Goal: Find specific page/section: Find specific page/section

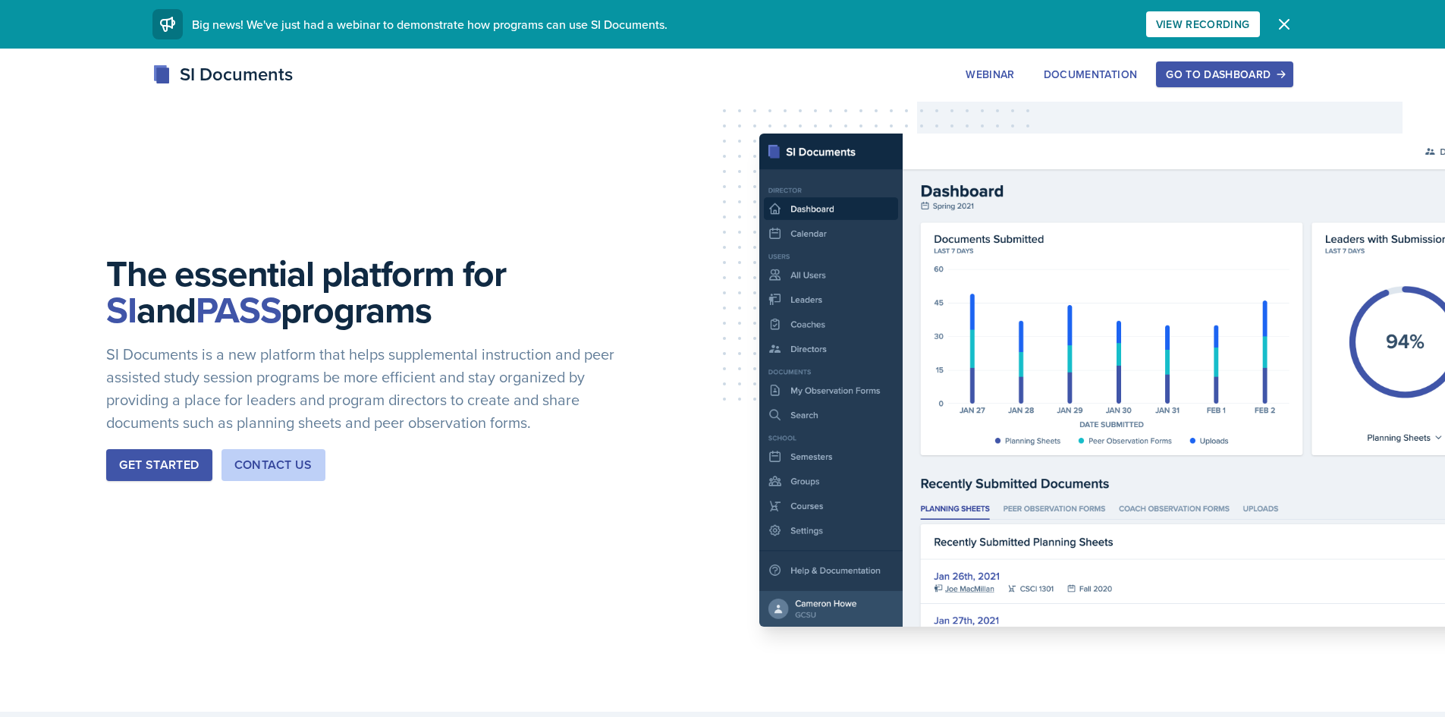
click at [1261, 73] on div "Go to Dashboard" at bounding box center [1224, 74] width 117 height 12
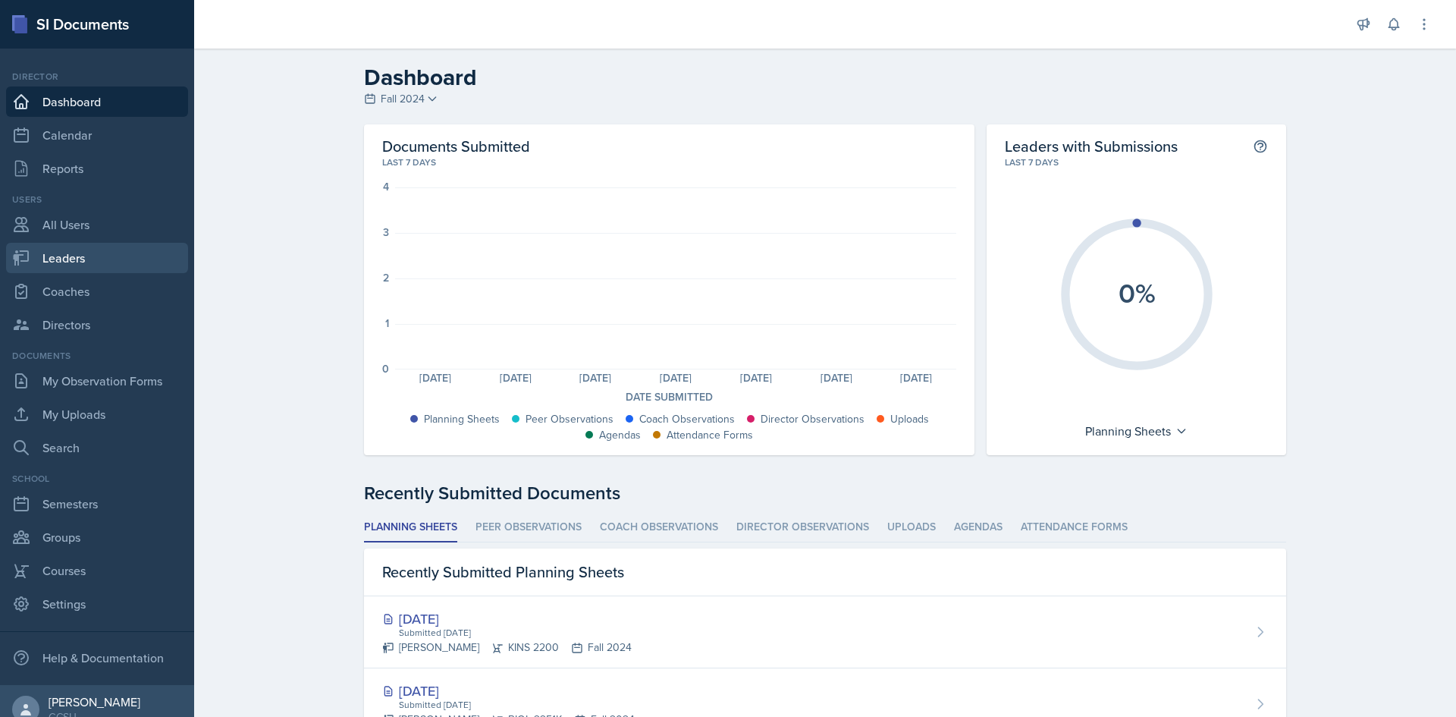
click at [74, 256] on link "Leaders" at bounding box center [97, 258] width 182 height 30
select select "986fdc3e-2246-4ffd-9cb8-78666de4ebed"
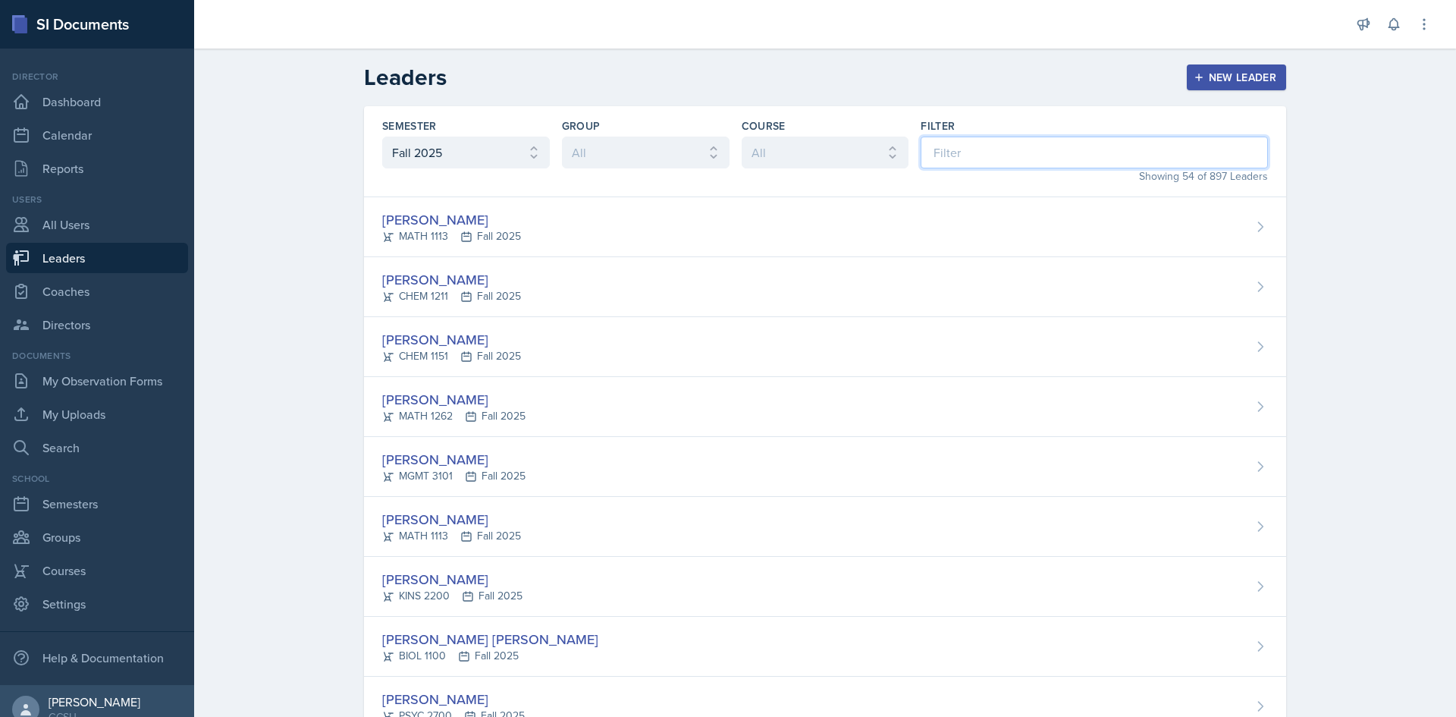
click at [963, 148] on input at bounding box center [1094, 153] width 347 height 32
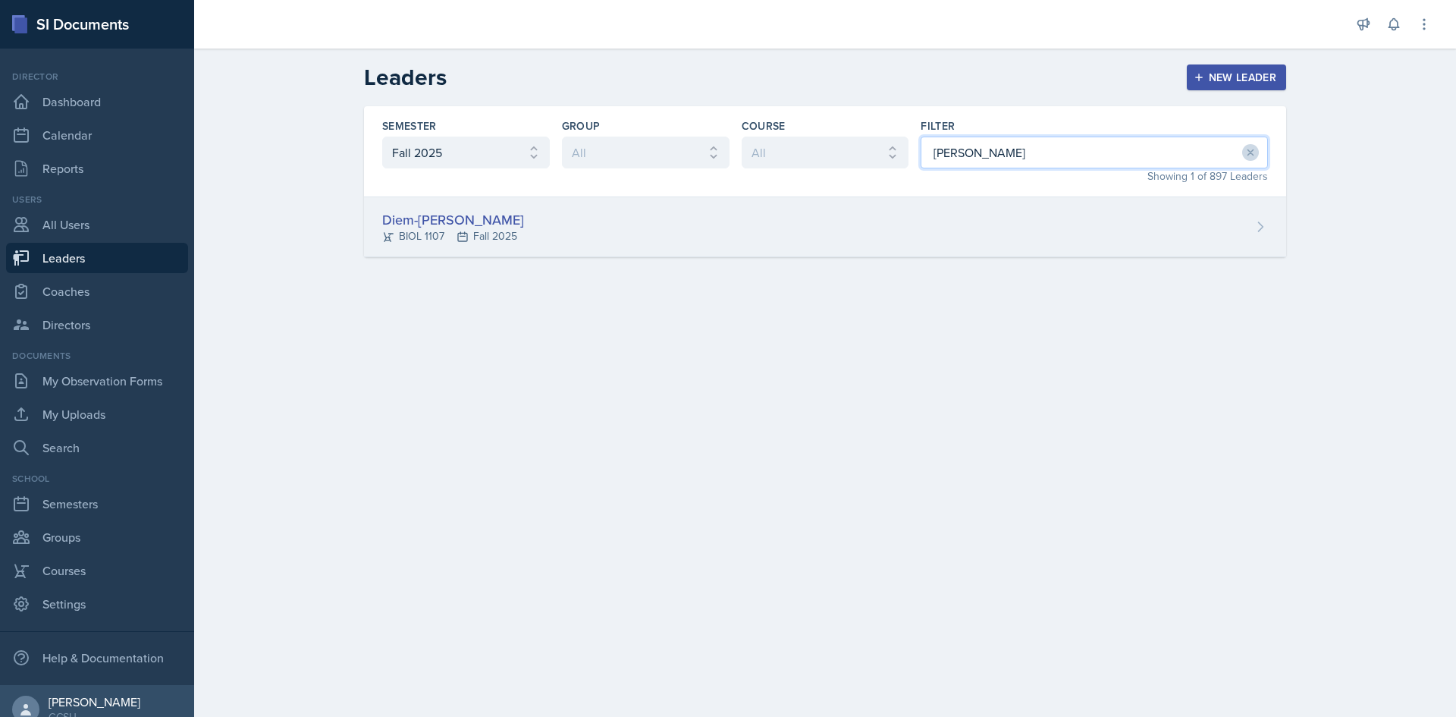
type input "[PERSON_NAME]"
click at [480, 229] on div "BIOL 1107 Fall 2025" at bounding box center [453, 236] width 142 height 16
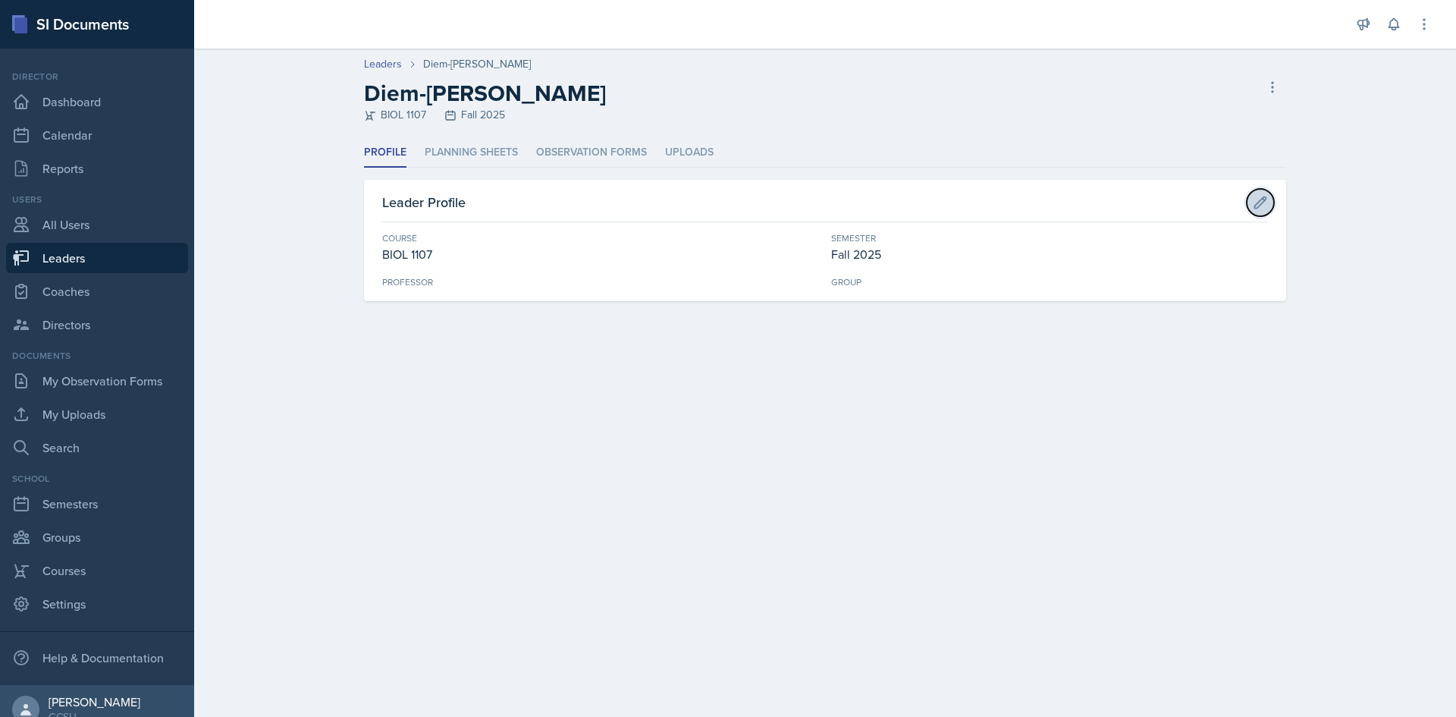
click at [1252, 205] on button at bounding box center [1260, 202] width 27 height 27
select select "6d02d006-d2ce-4ab3-bc11-53b48f3c94ca"
select select "986fdc3e-2246-4ffd-9cb8-78666de4ebed"
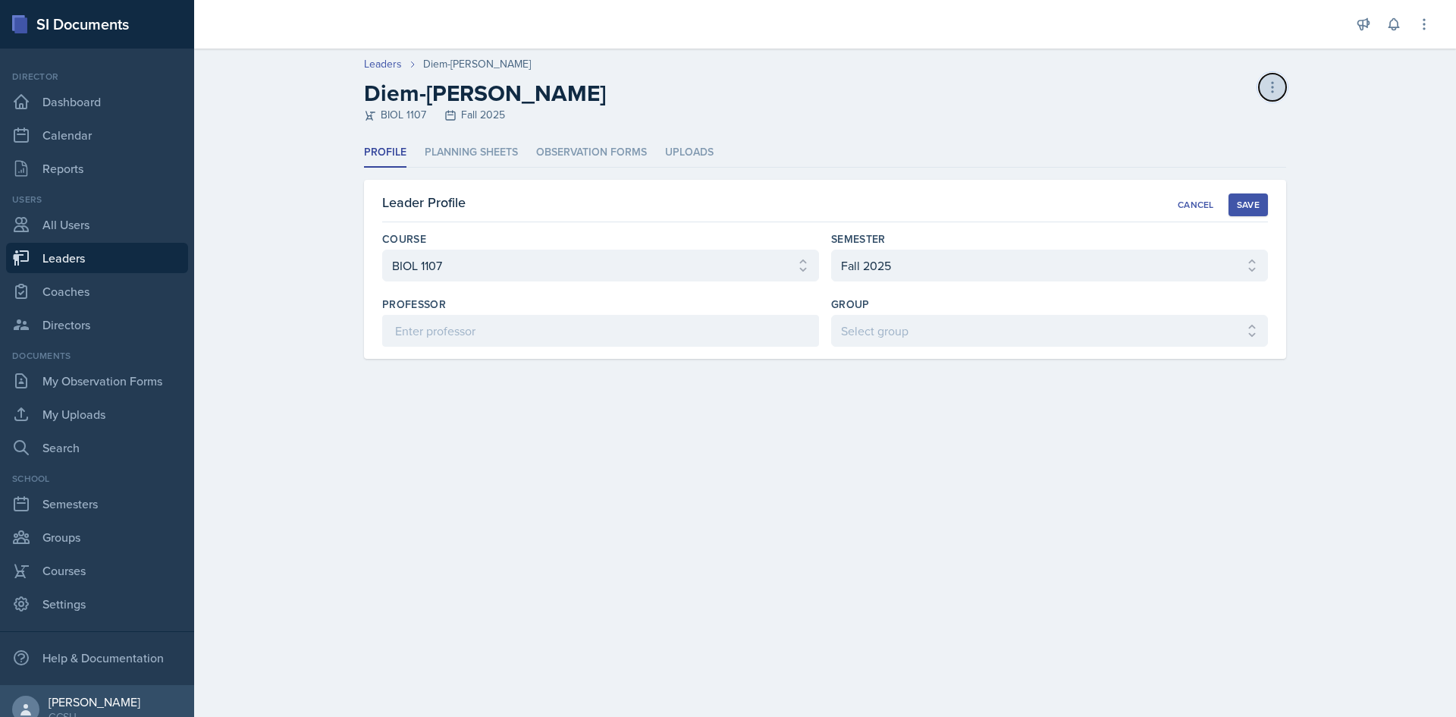
click at [1271, 81] on icon at bounding box center [1272, 87] width 15 height 15
click at [903, 86] on div "Diem-[PERSON_NAME] BIOL 1107 Fall 2025 Delete Leader" at bounding box center [825, 101] width 922 height 43
click at [505, 151] on li "Planning Sheets" at bounding box center [471, 153] width 93 height 30
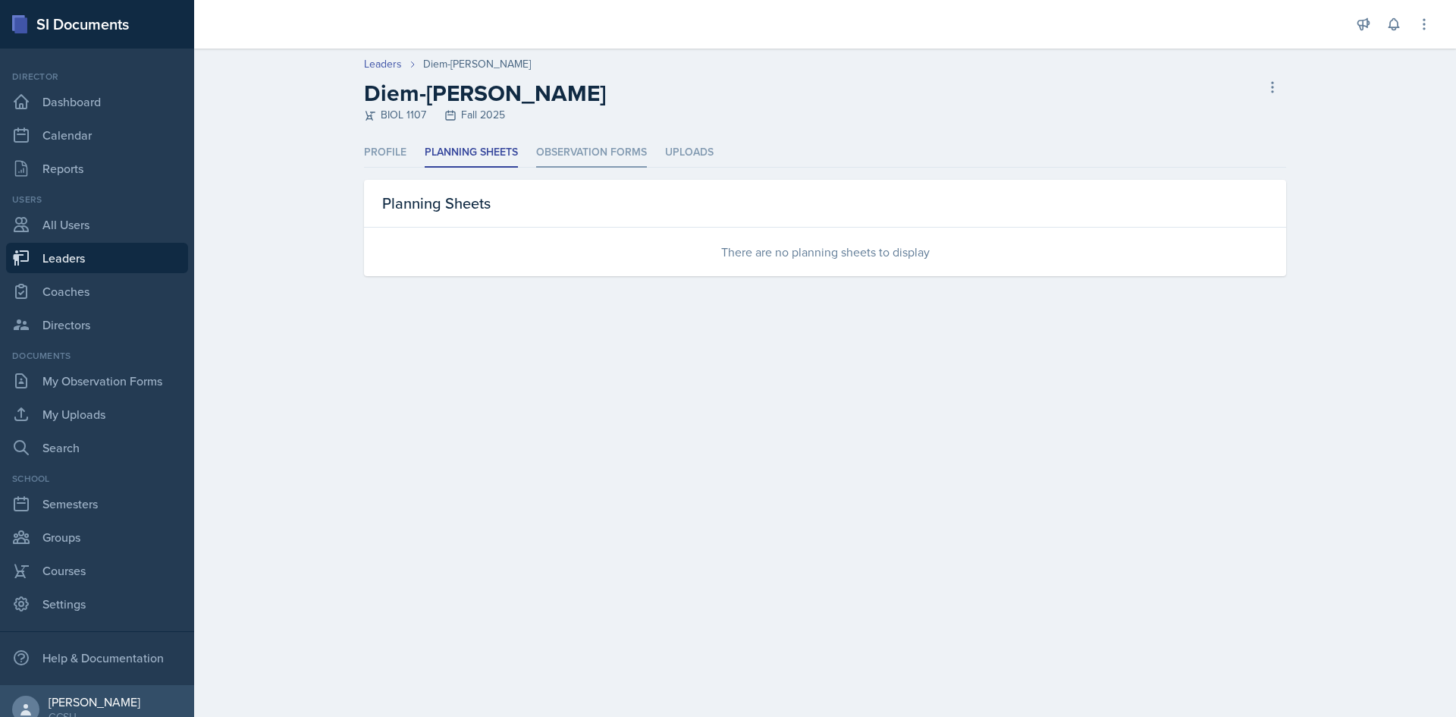
click at [587, 148] on li "Observation Forms" at bounding box center [591, 153] width 111 height 30
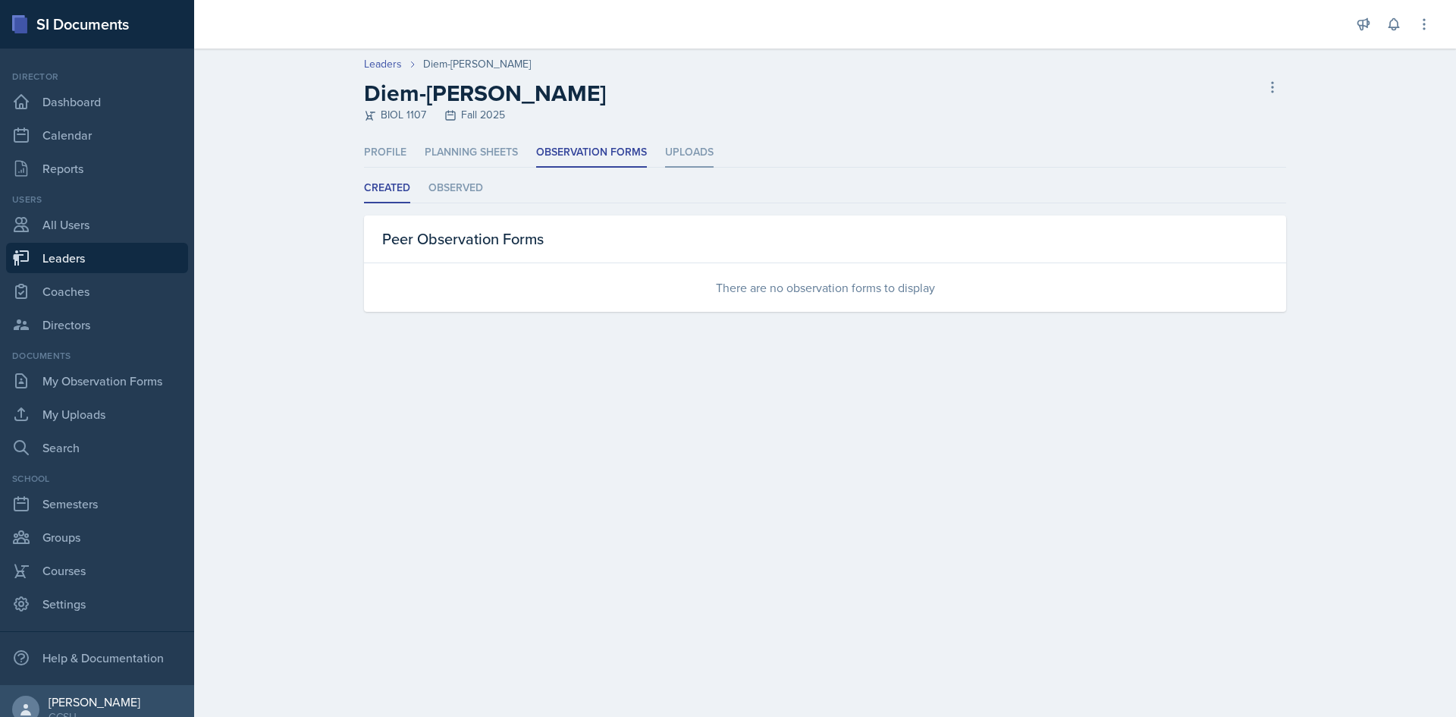
click at [710, 151] on li "Uploads" at bounding box center [689, 153] width 49 height 30
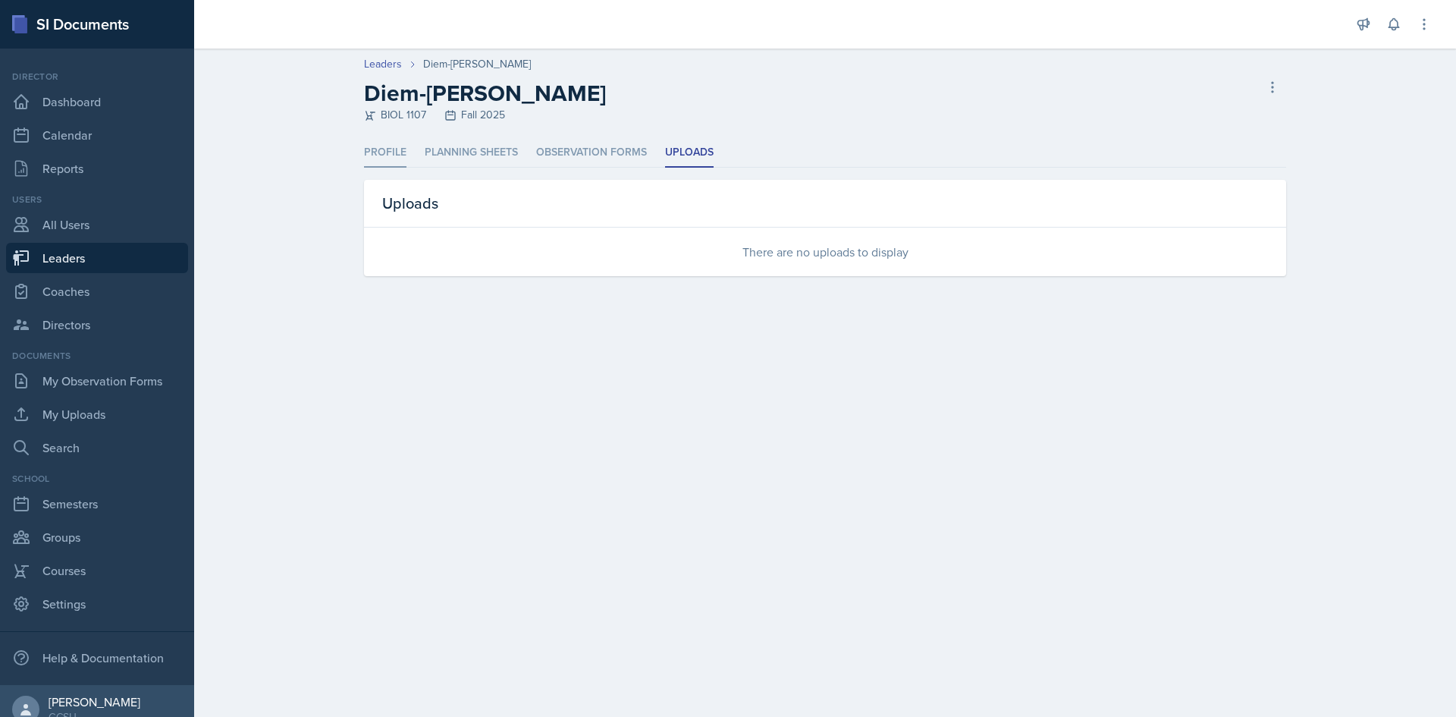
click at [394, 152] on li "Profile" at bounding box center [385, 153] width 42 height 30
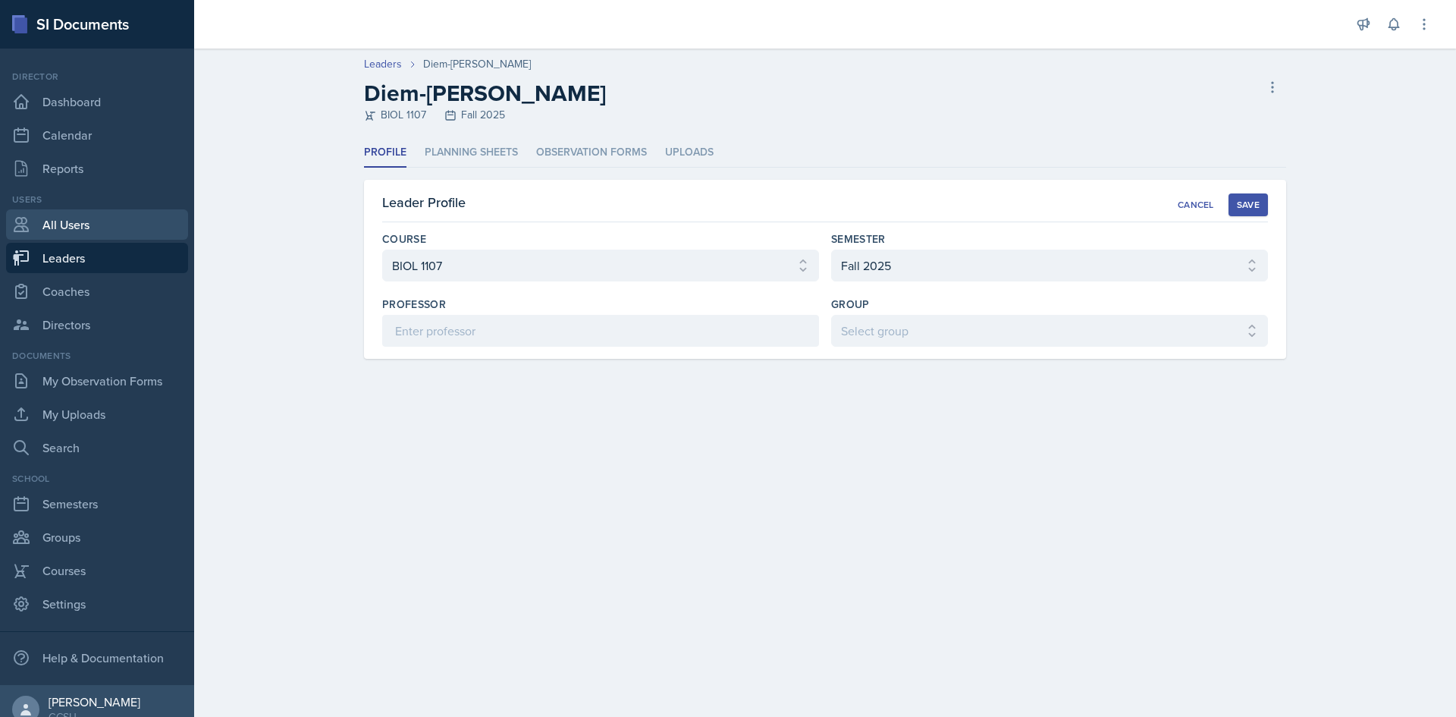
click at [83, 228] on link "All Users" at bounding box center [97, 224] width 182 height 30
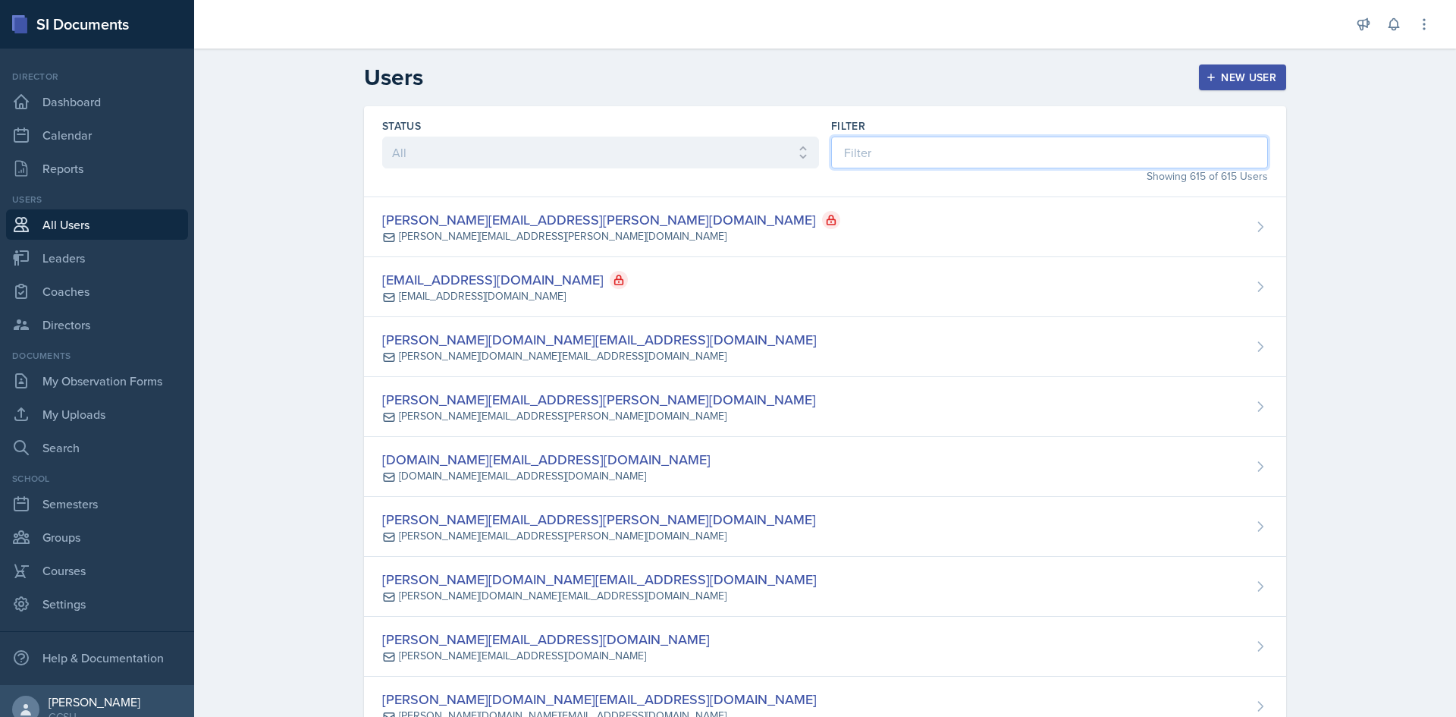
click at [876, 155] on input at bounding box center [1049, 153] width 437 height 32
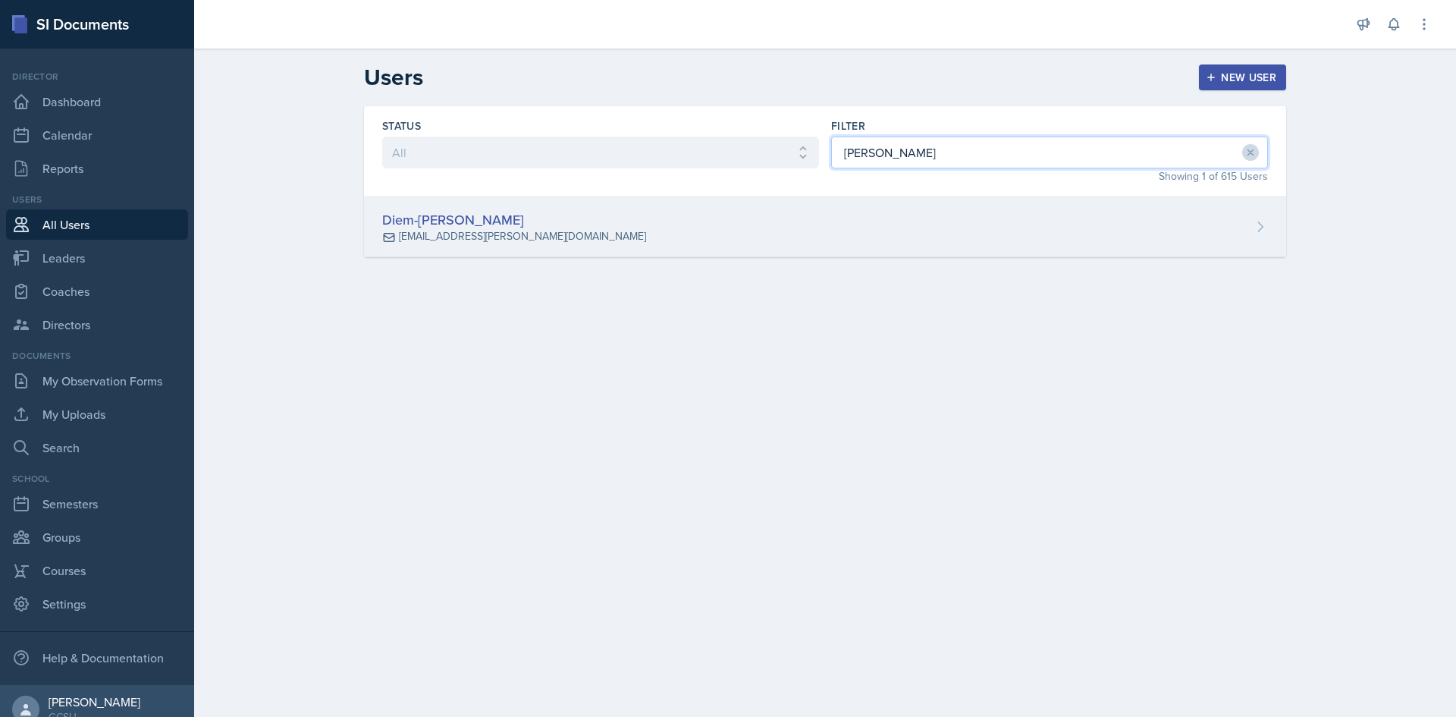
type input "[PERSON_NAME]"
click at [1227, 236] on div "Diem-[PERSON_NAME] [PERSON_NAME][EMAIL_ADDRESS][DOMAIN_NAME]" at bounding box center [825, 227] width 922 height 60
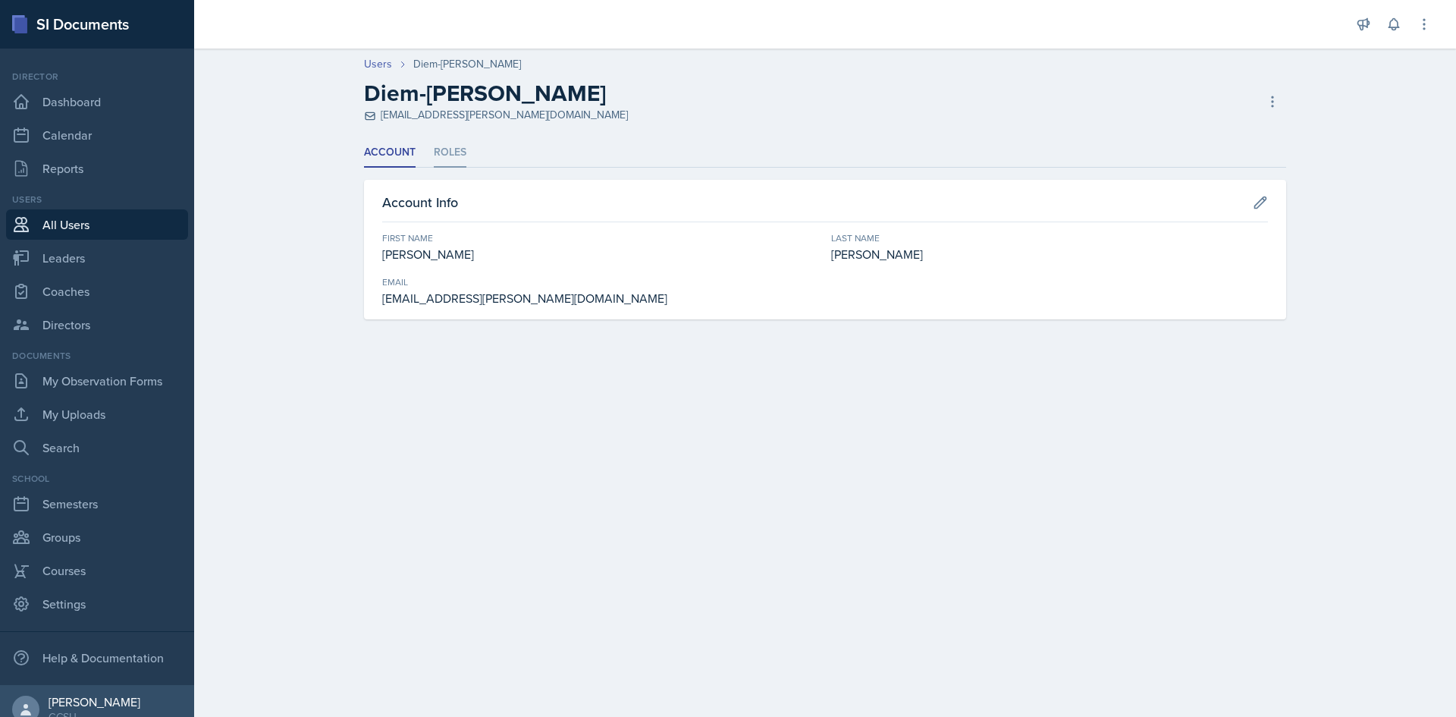
click at [454, 152] on li "Roles" at bounding box center [450, 153] width 33 height 30
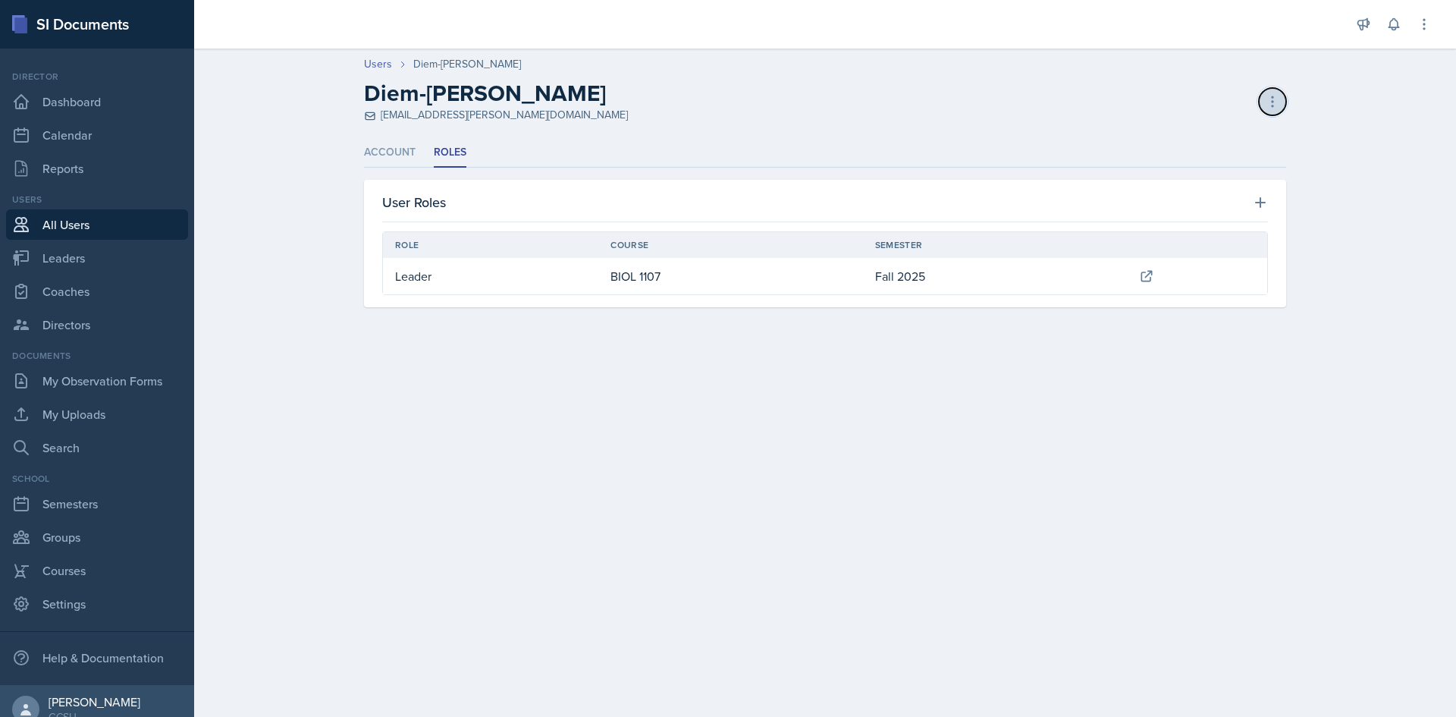
click at [1276, 98] on icon at bounding box center [1272, 101] width 15 height 15
click at [1222, 159] on div "Resend Invite" at bounding box center [1208, 164] width 146 height 30
